Goal: Find specific page/section: Find specific page/section

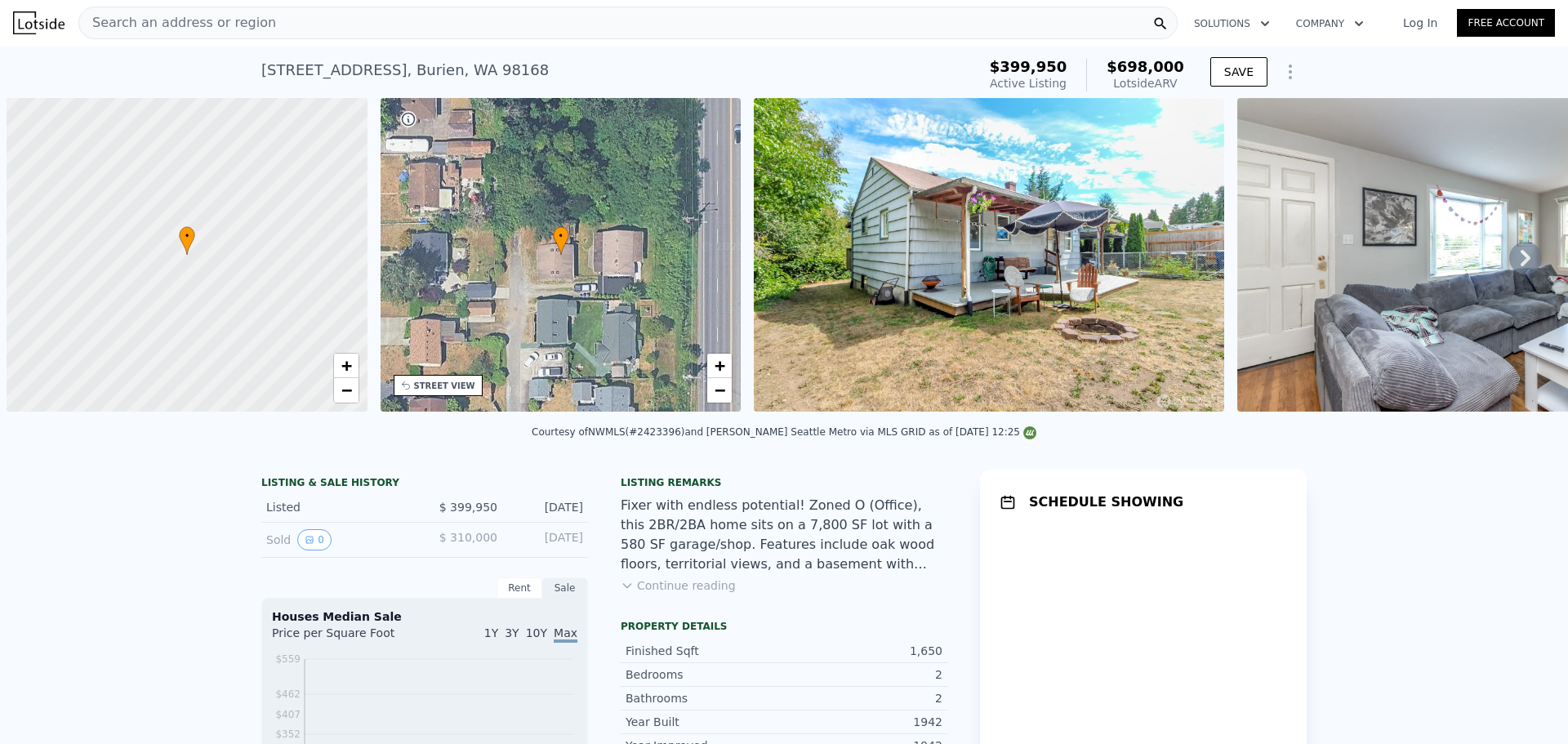
scroll to position [0, 7]
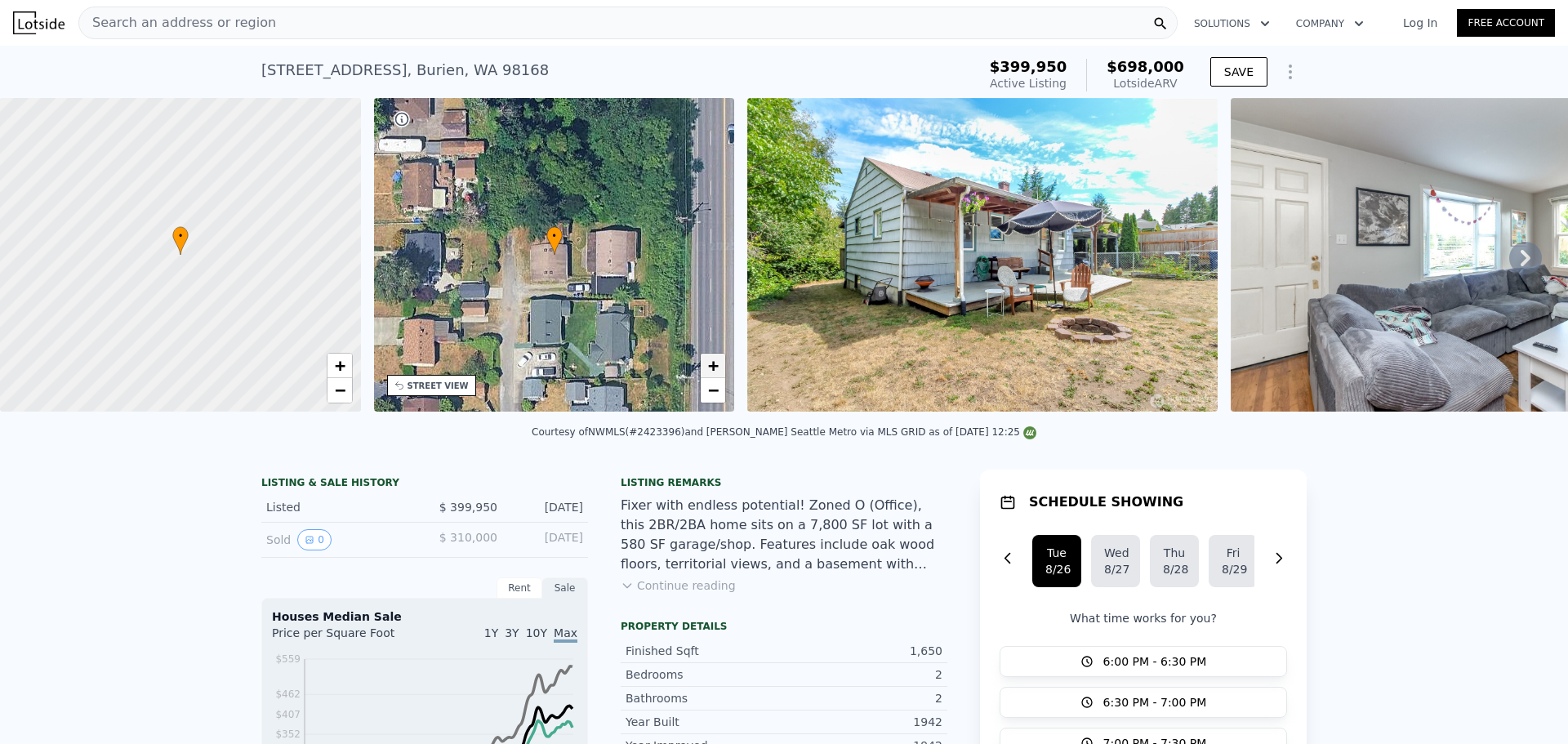
click at [707, 374] on link "+" at bounding box center [712, 366] width 24 height 24
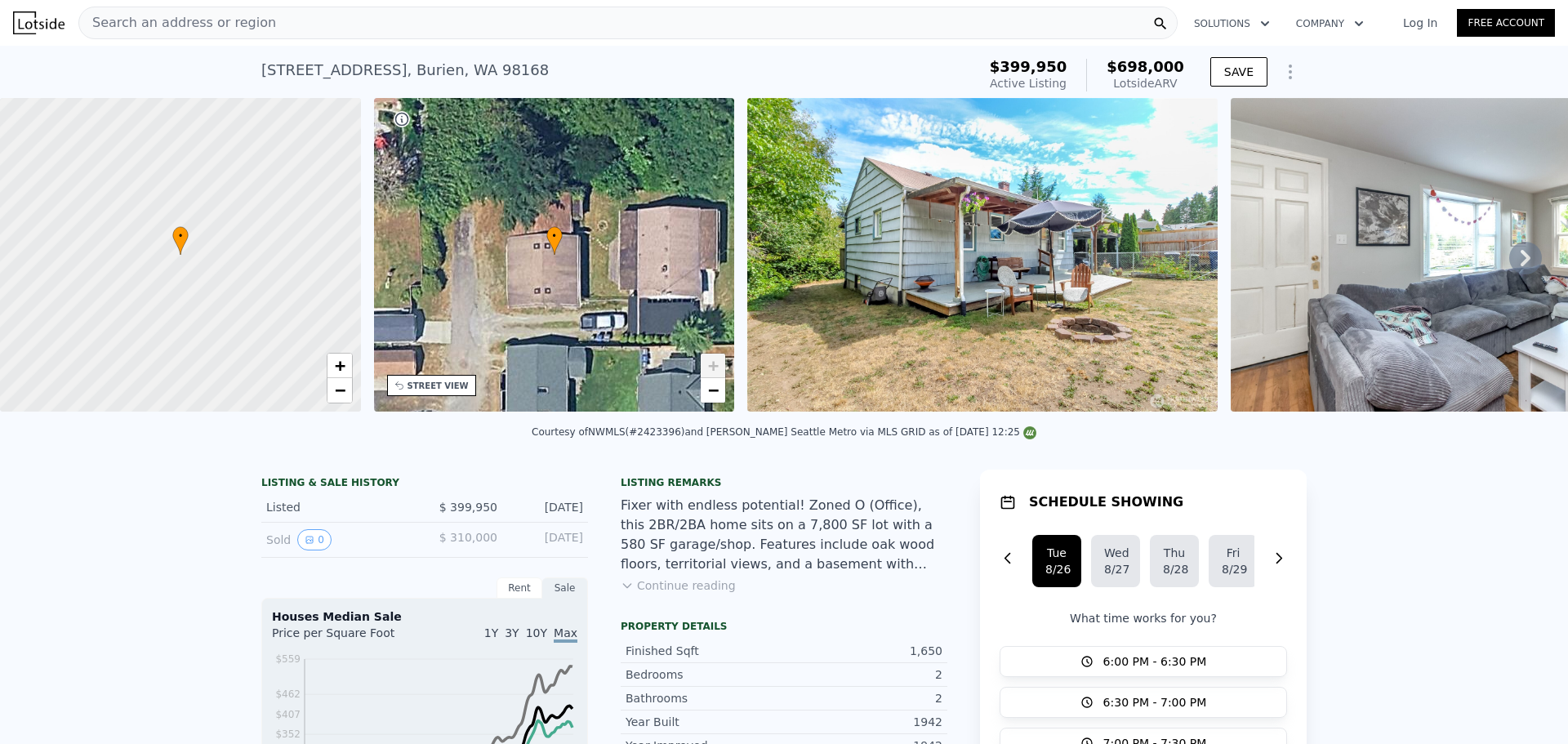
click at [707, 374] on link "+" at bounding box center [712, 366] width 24 height 24
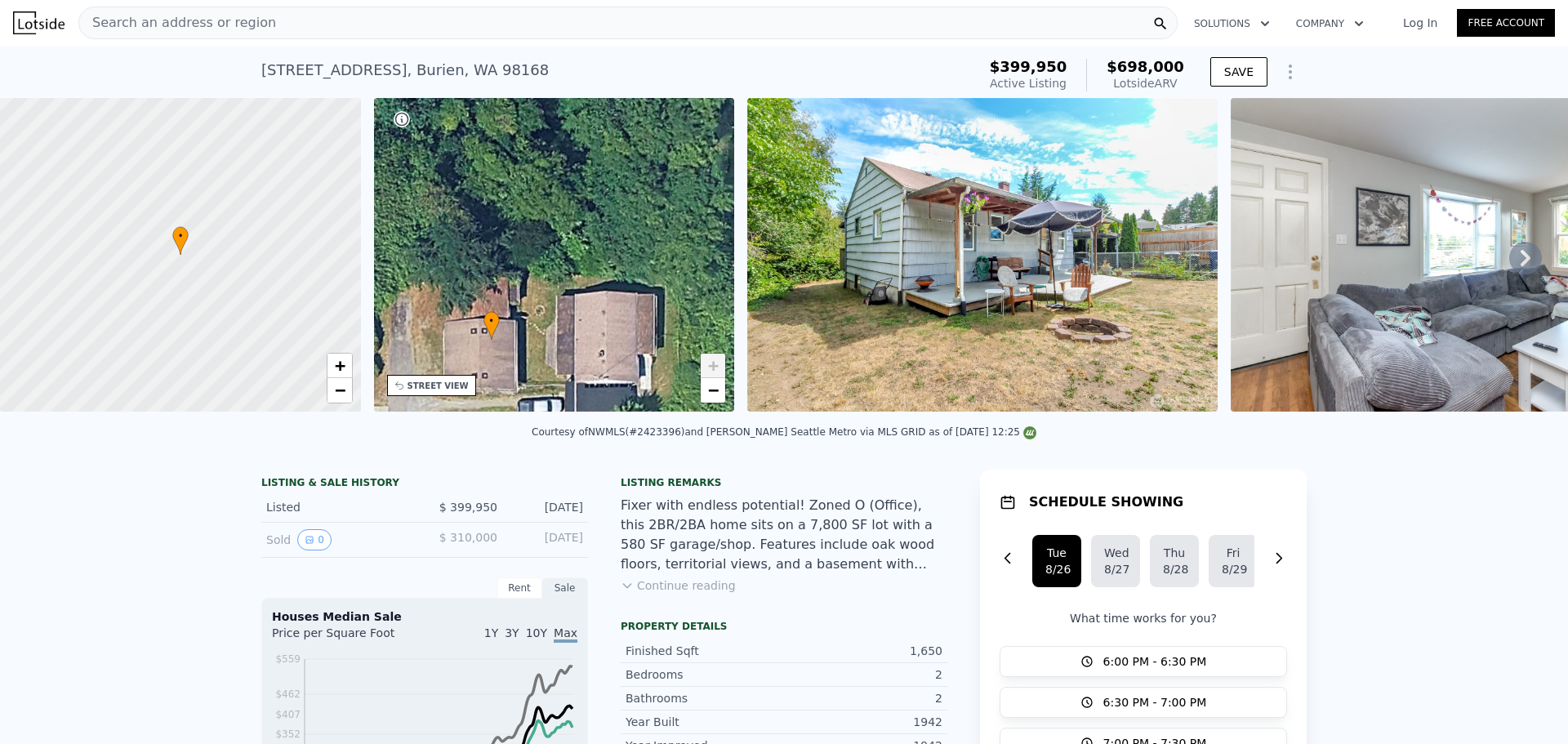
drag, startPoint x: 645, startPoint y: 302, endPoint x: 593, endPoint y: 393, distance: 104.8
click at [593, 393] on div "• + −" at bounding box center [554, 254] width 361 height 313
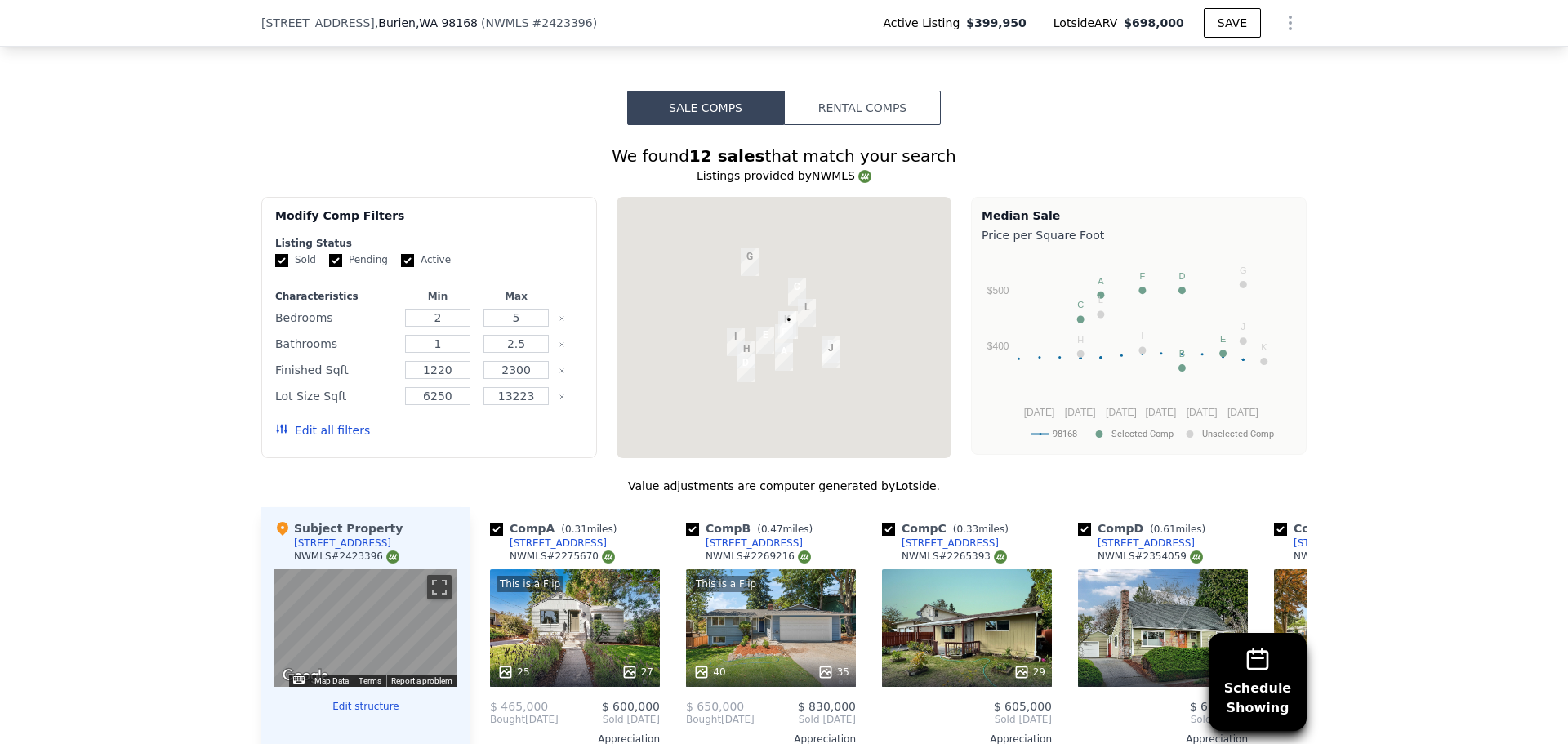
scroll to position [1356, 0]
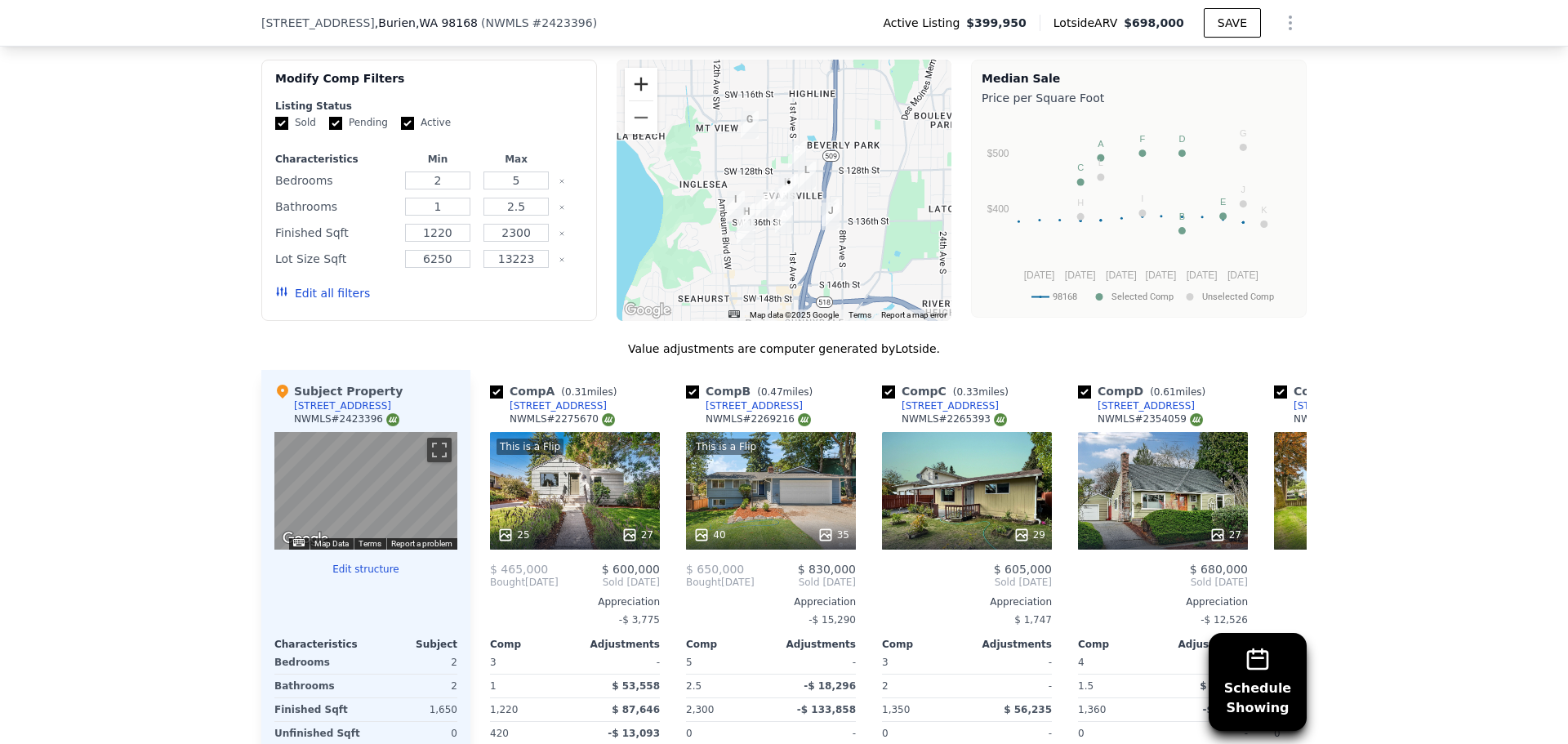
click at [639, 87] on button "Zoom in" at bounding box center [641, 83] width 33 height 33
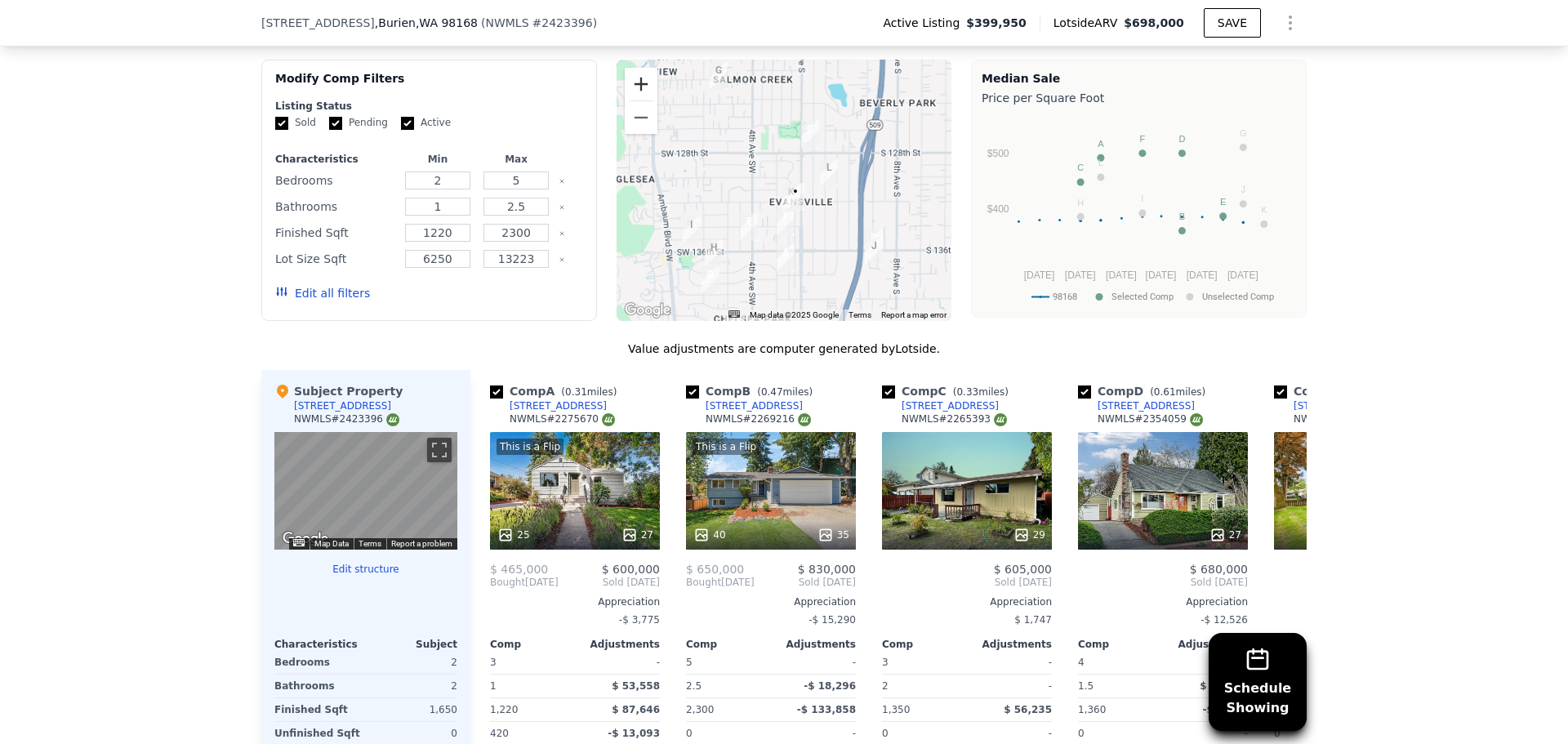
click at [639, 87] on button "Zoom in" at bounding box center [641, 83] width 33 height 33
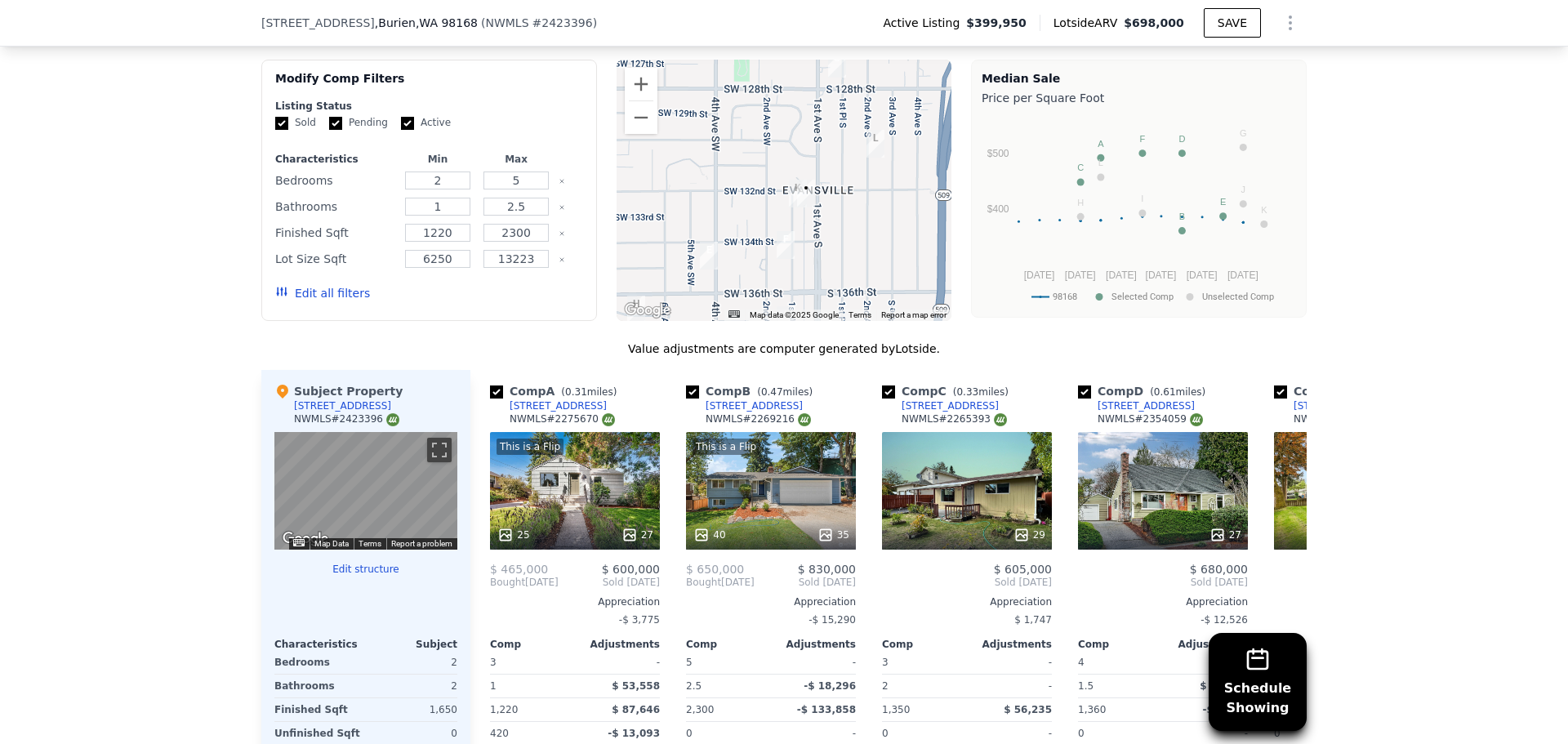
drag, startPoint x: 919, startPoint y: 279, endPoint x: 917, endPoint y: 259, distance: 20.1
click at [917, 259] on div at bounding box center [784, 190] width 335 height 261
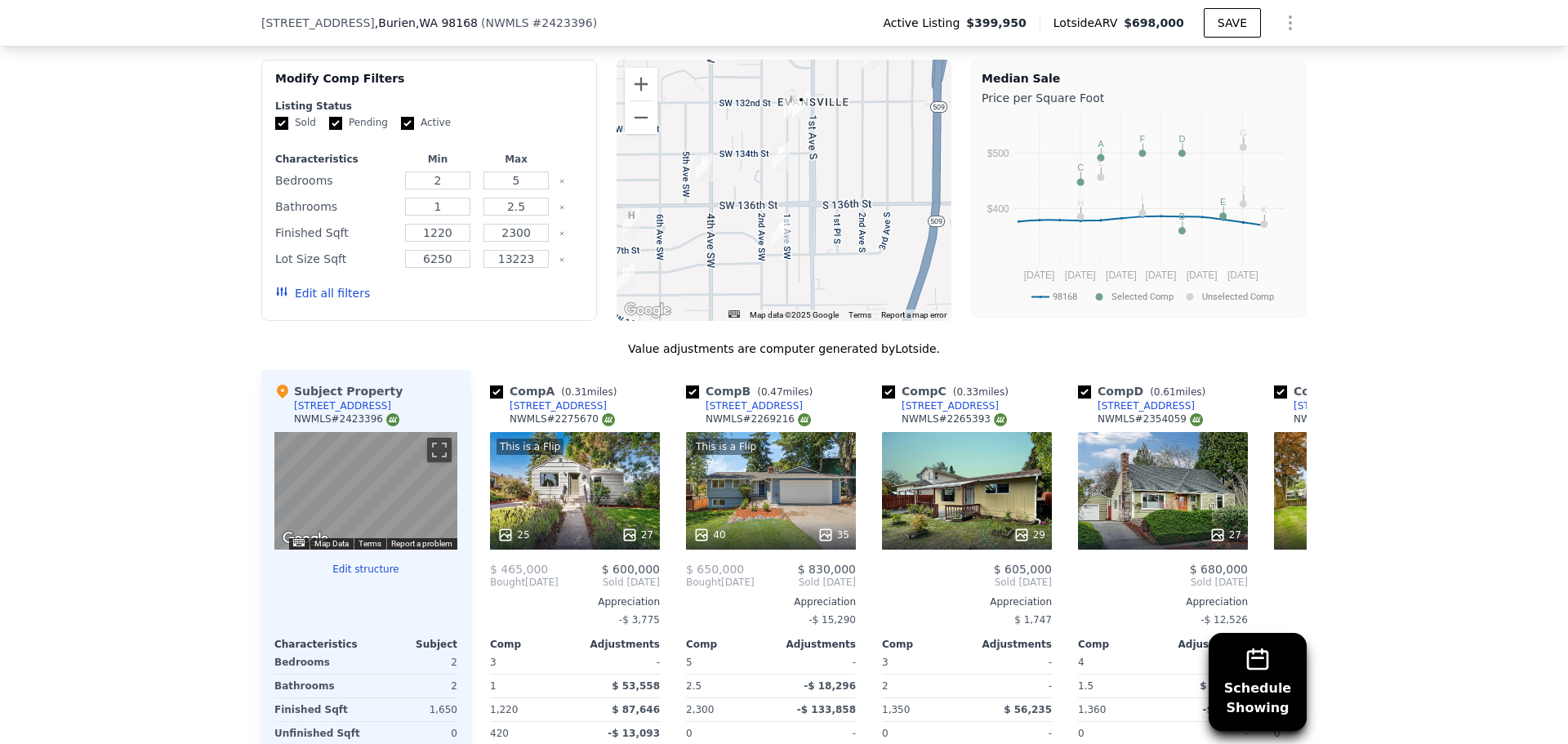
drag, startPoint x: 844, startPoint y: 303, endPoint x: 840, endPoint y: 227, distance: 76.1
click at [840, 227] on div at bounding box center [784, 190] width 335 height 261
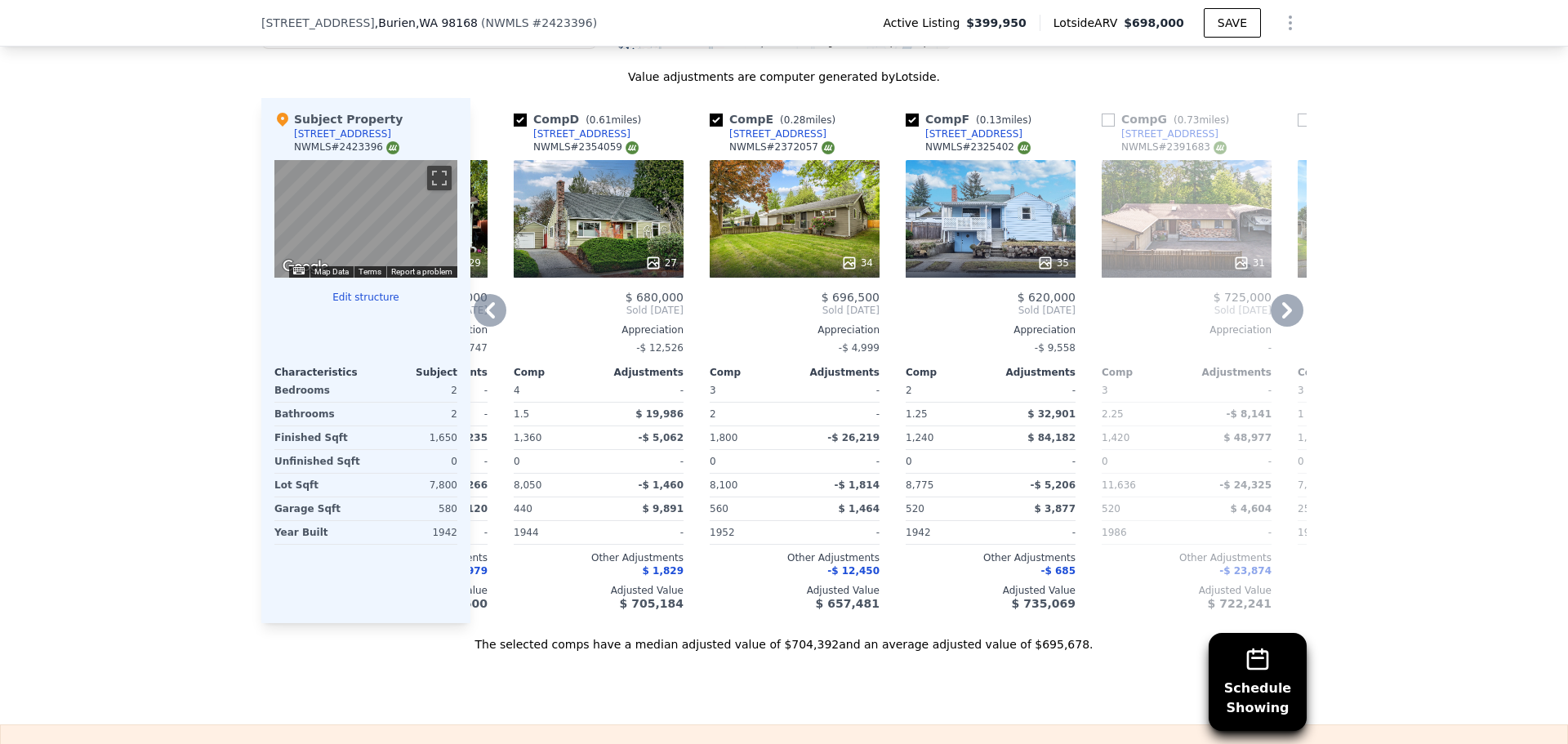
scroll to position [0, 0]
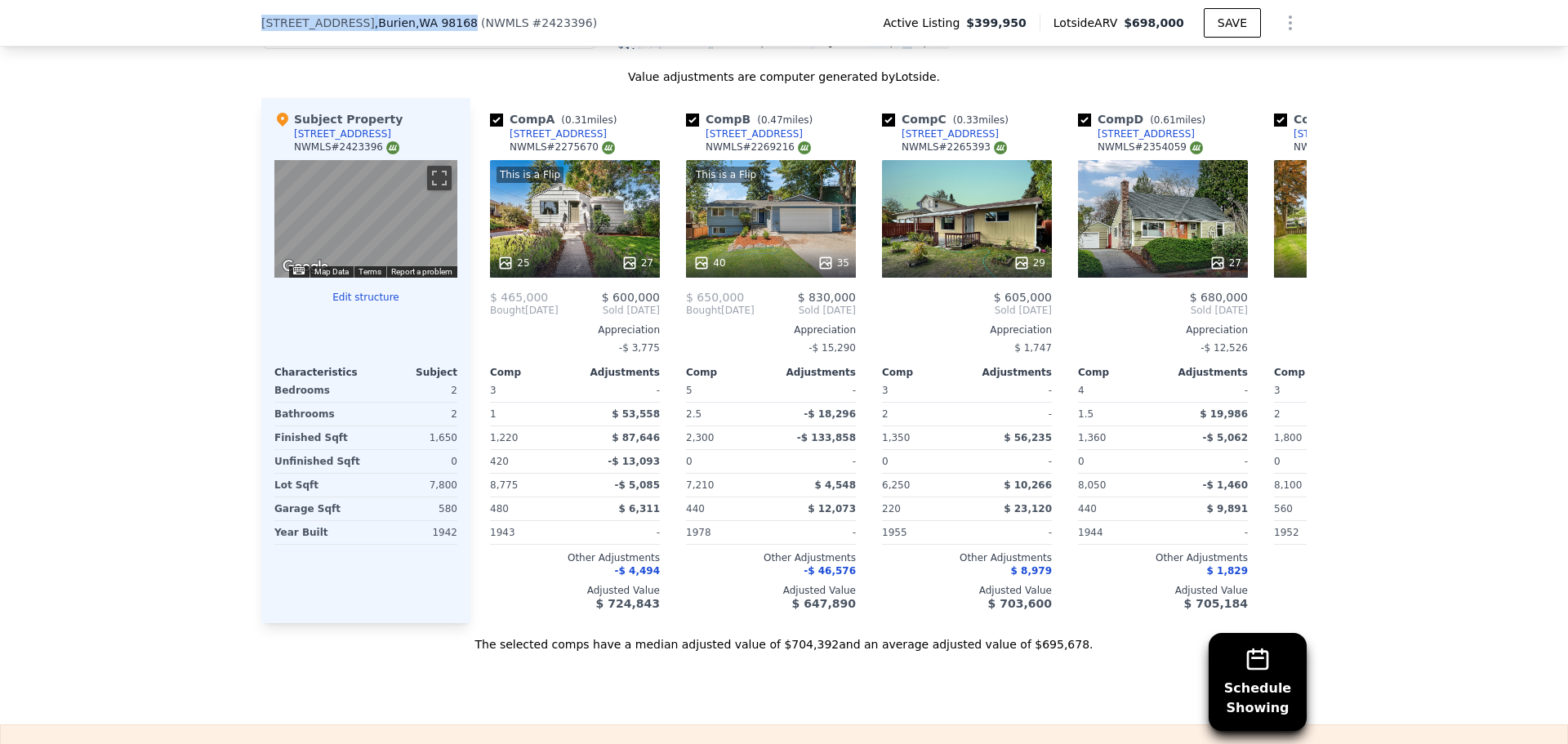
drag, startPoint x: 251, startPoint y: 26, endPoint x: 428, endPoint y: 26, distance: 177.0
click at [428, 26] on div "[STREET_ADDRESS] ( NWMLS # 2423396 ) Active Listing $399,950 Lotside ARV $698,0…" at bounding box center [784, 23] width 1568 height 46
copy div "[STREET_ADDRESS]"
